Goal: Task Accomplishment & Management: Complete application form

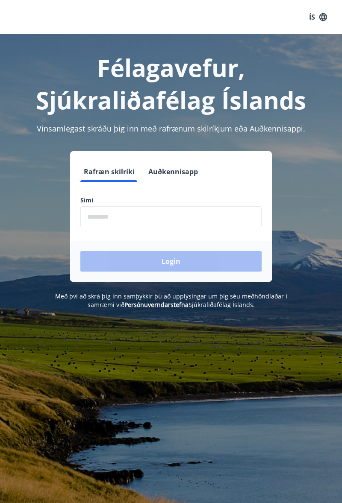
click at [127, 219] on input "phone" at bounding box center [170, 216] width 181 height 21
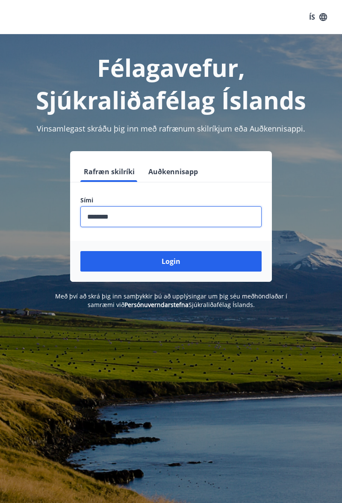
click at [189, 264] on button "Login" at bounding box center [170, 261] width 181 height 20
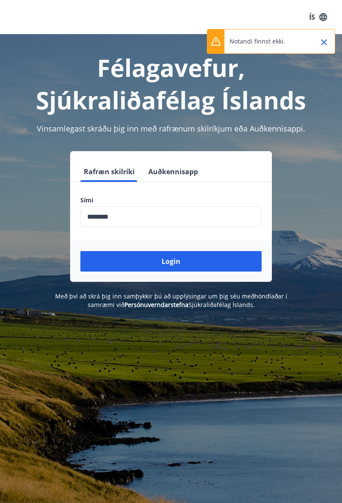
click at [139, 214] on input "phone" at bounding box center [170, 216] width 181 height 21
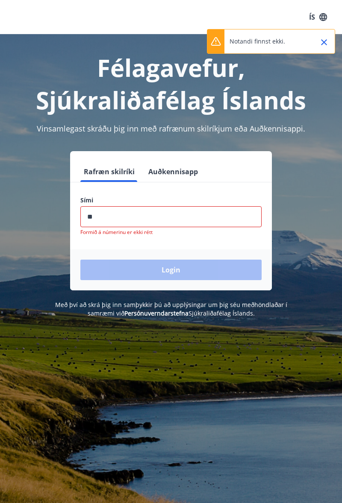
type input "*"
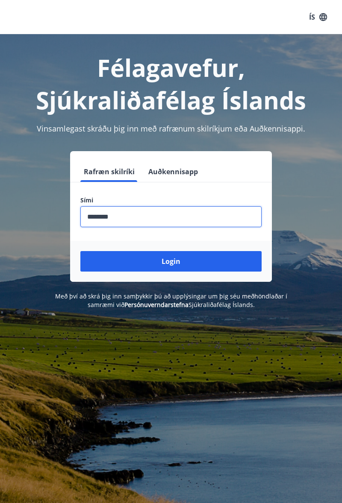
type input "********"
click at [179, 262] on button "Login" at bounding box center [170, 261] width 181 height 20
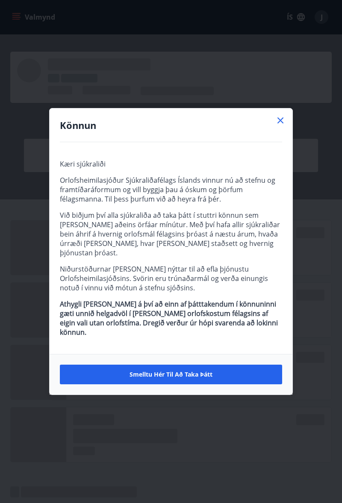
click at [190, 370] on span "Smelltu hér til að taka þátt" at bounding box center [170, 374] width 83 height 9
